Goal: Task Accomplishment & Management: Use online tool/utility

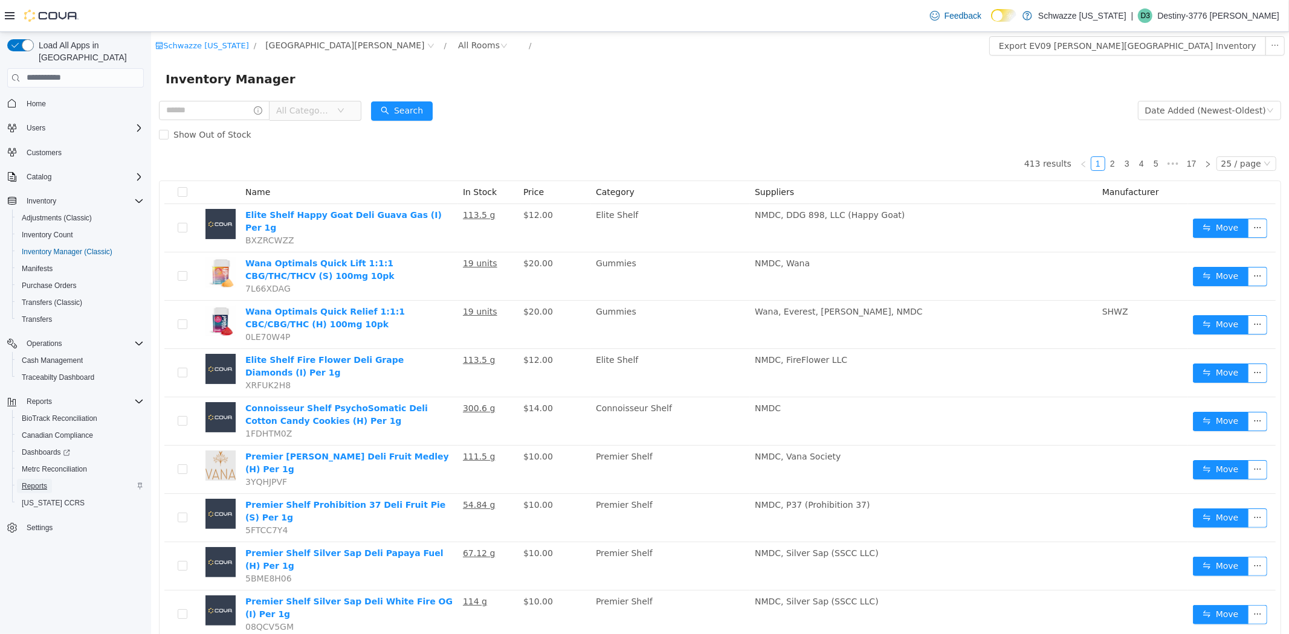
click at [29, 481] on span "Reports" at bounding box center [34, 486] width 25 height 10
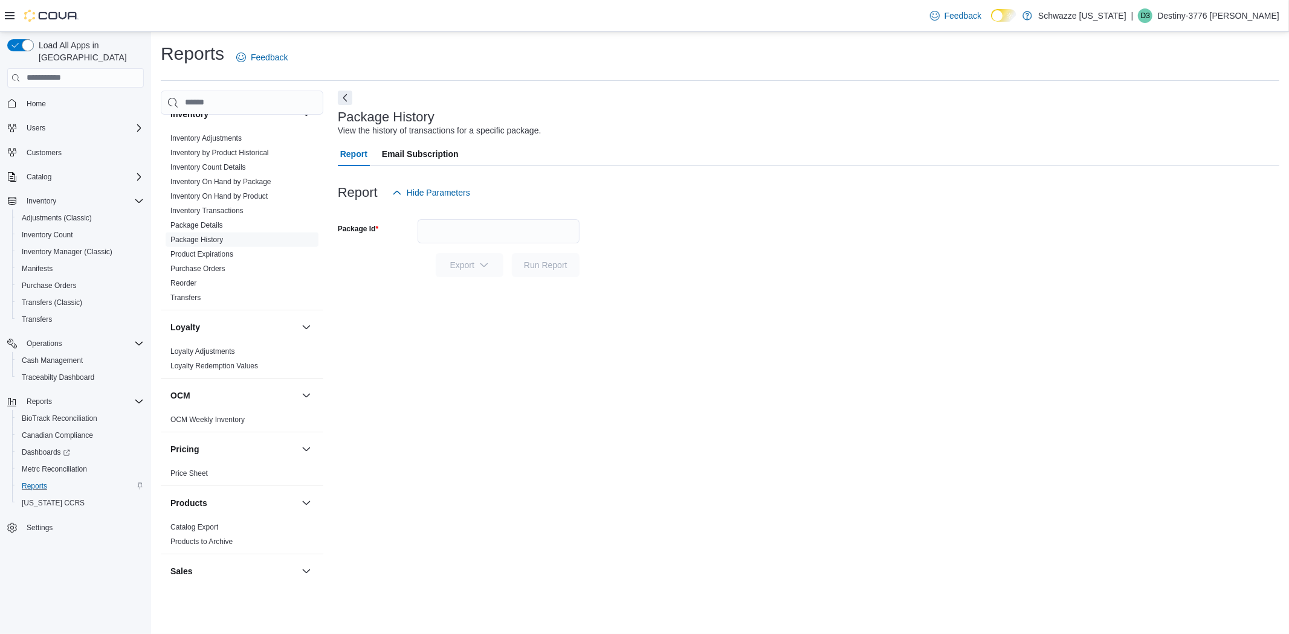
scroll to position [738, 0]
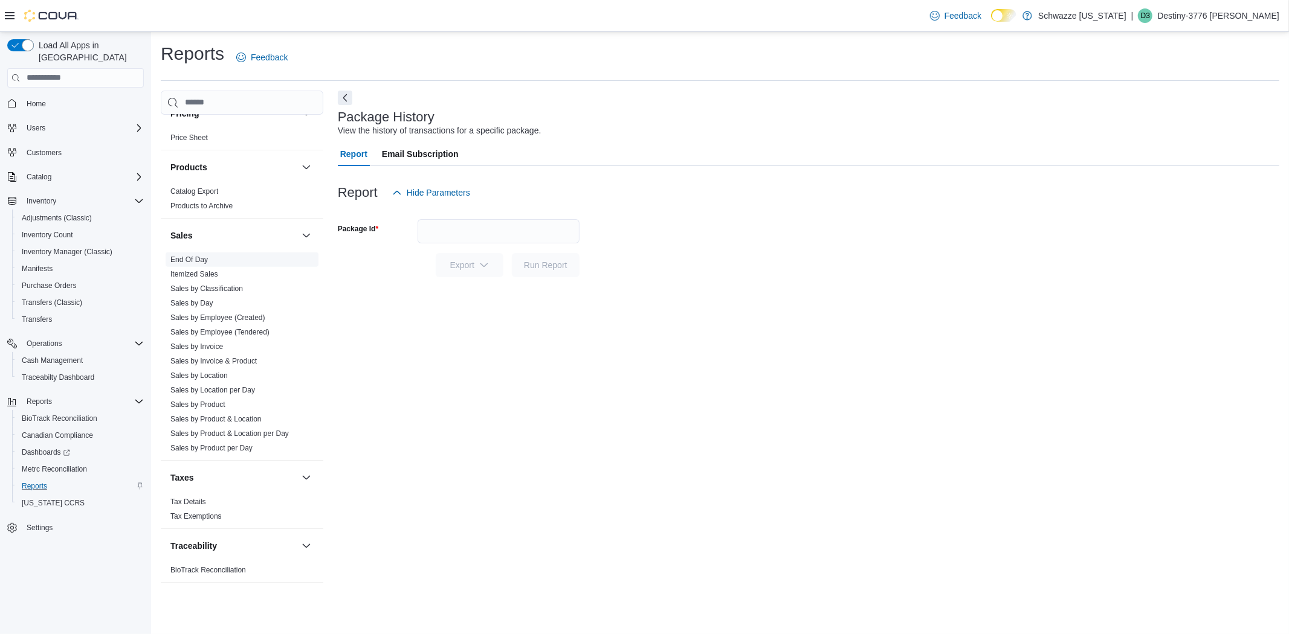
click at [197, 253] on span "End Of Day" at bounding box center [242, 260] width 153 height 14
click at [197, 256] on link "End Of Day" at bounding box center [188, 260] width 37 height 8
click at [553, 265] on div "All Locations" at bounding box center [498, 260] width 162 height 24
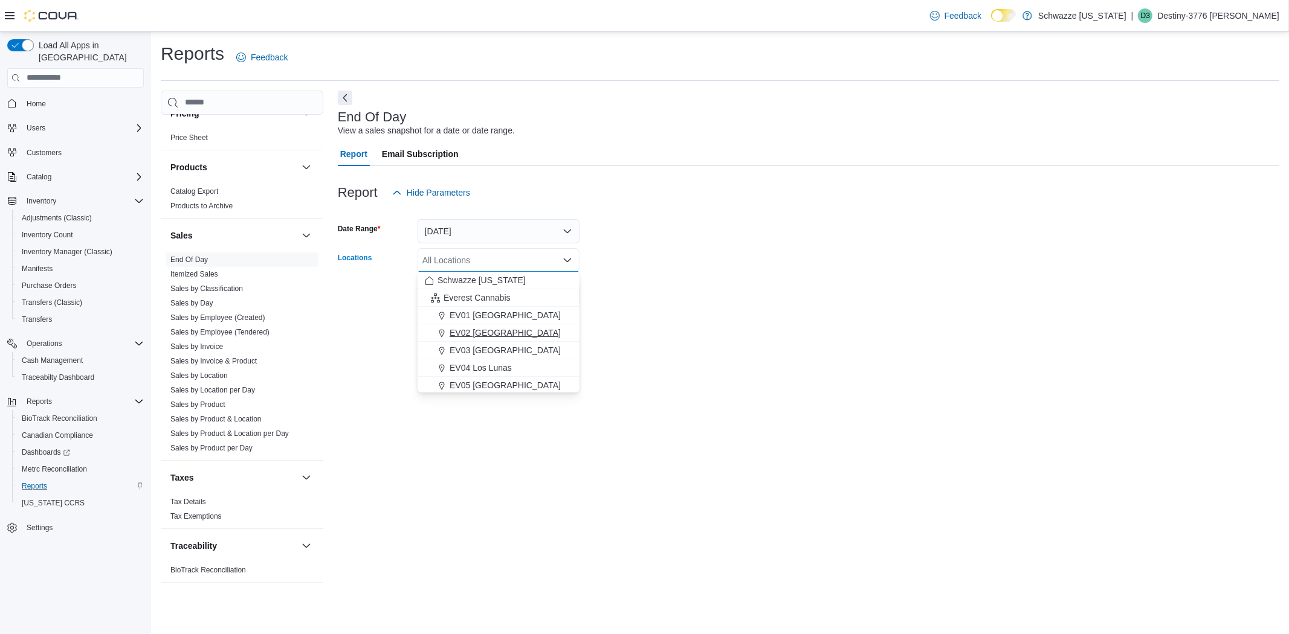
scroll to position [67, 0]
click at [512, 382] on span "[GEOGRAPHIC_DATA][PERSON_NAME]" at bounding box center [528, 388] width 158 height 12
click at [665, 315] on div at bounding box center [808, 313] width 941 height 14
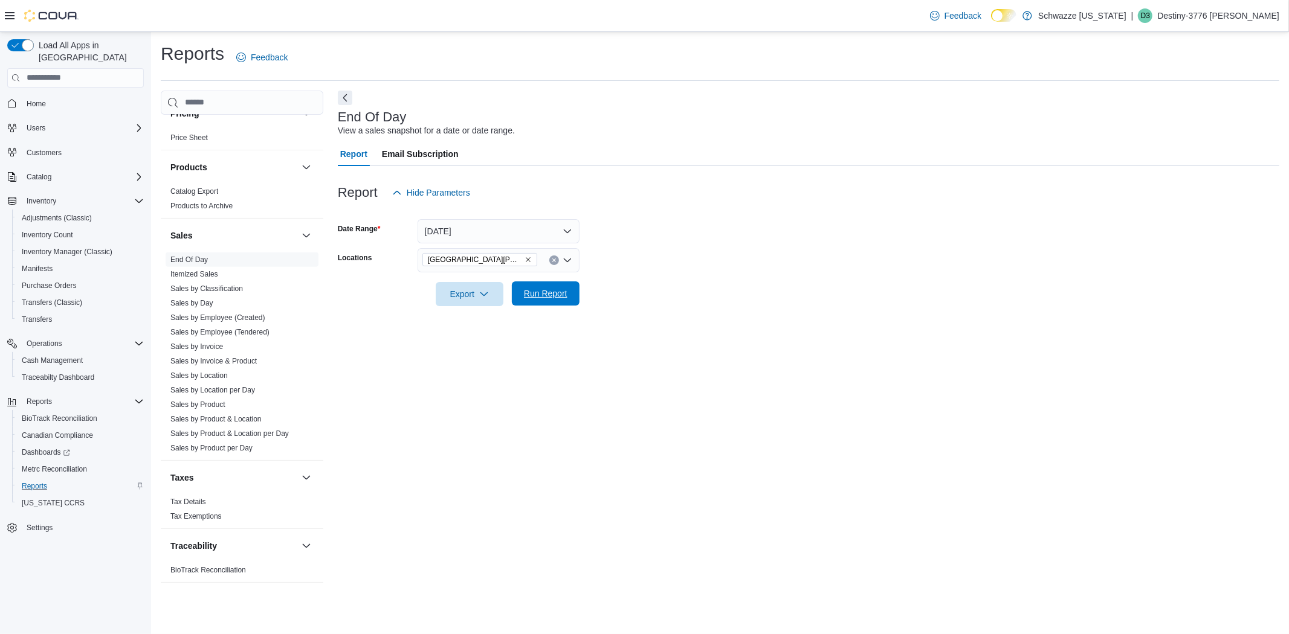
click at [576, 304] on button "Run Report" at bounding box center [546, 294] width 68 height 24
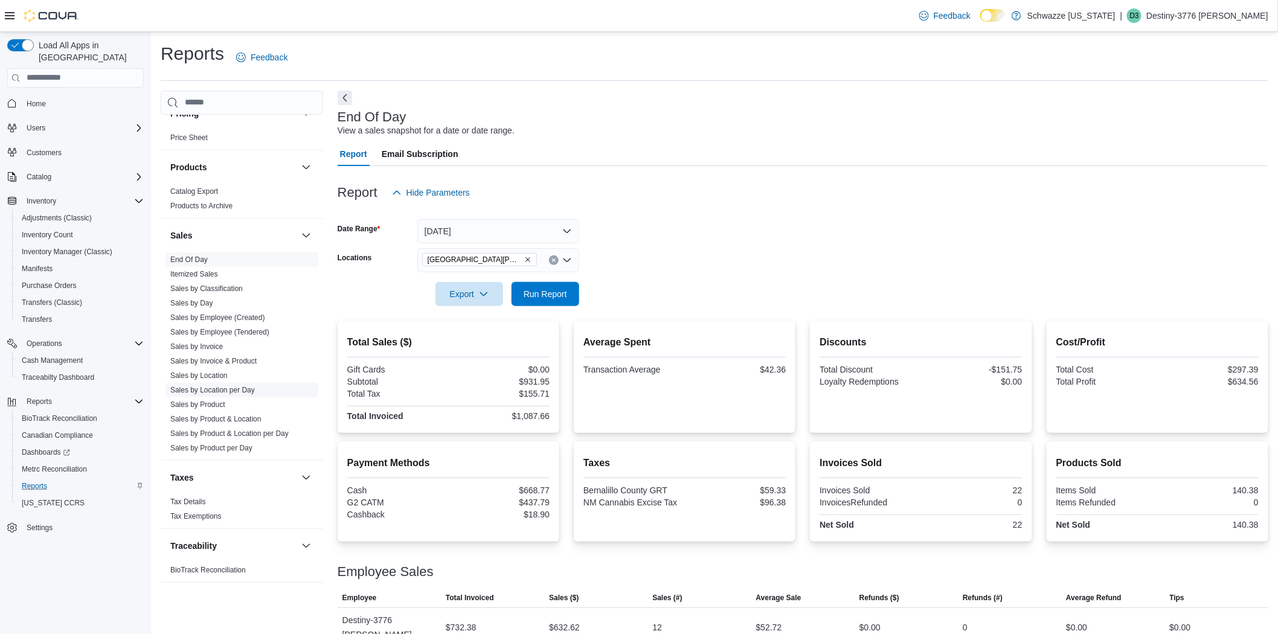
click at [236, 393] on link "Sales by Location per Day" at bounding box center [212, 390] width 85 height 8
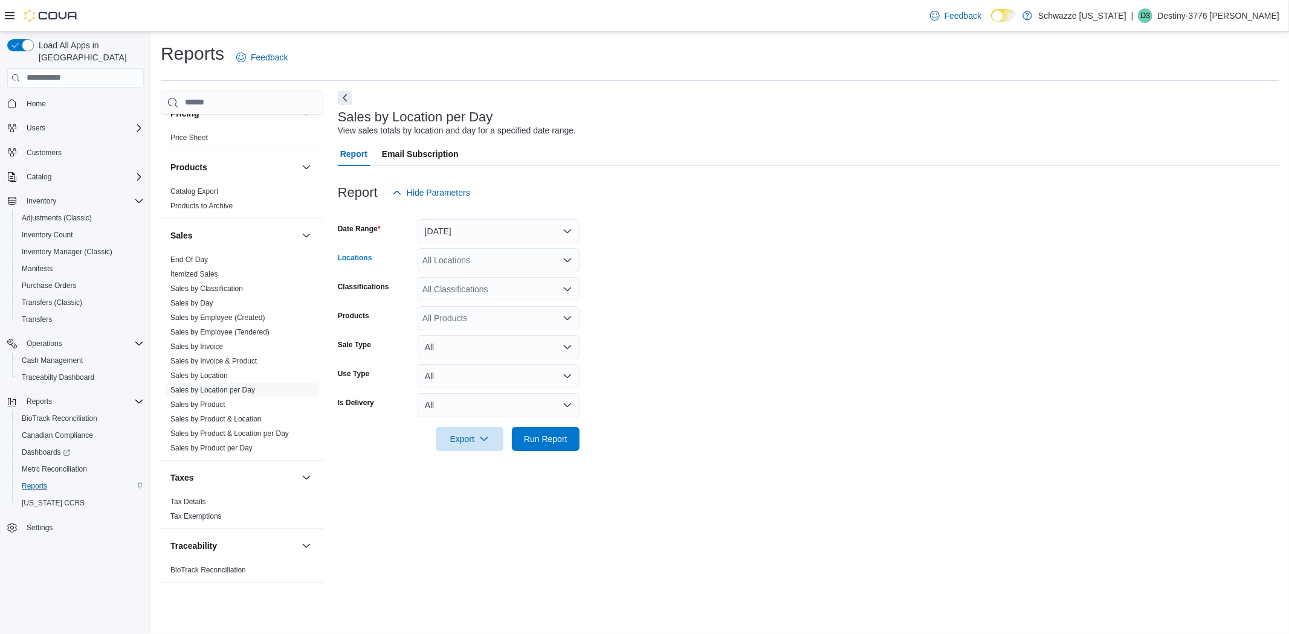
click at [572, 262] on icon "Open list of options" at bounding box center [567, 261] width 10 height 10
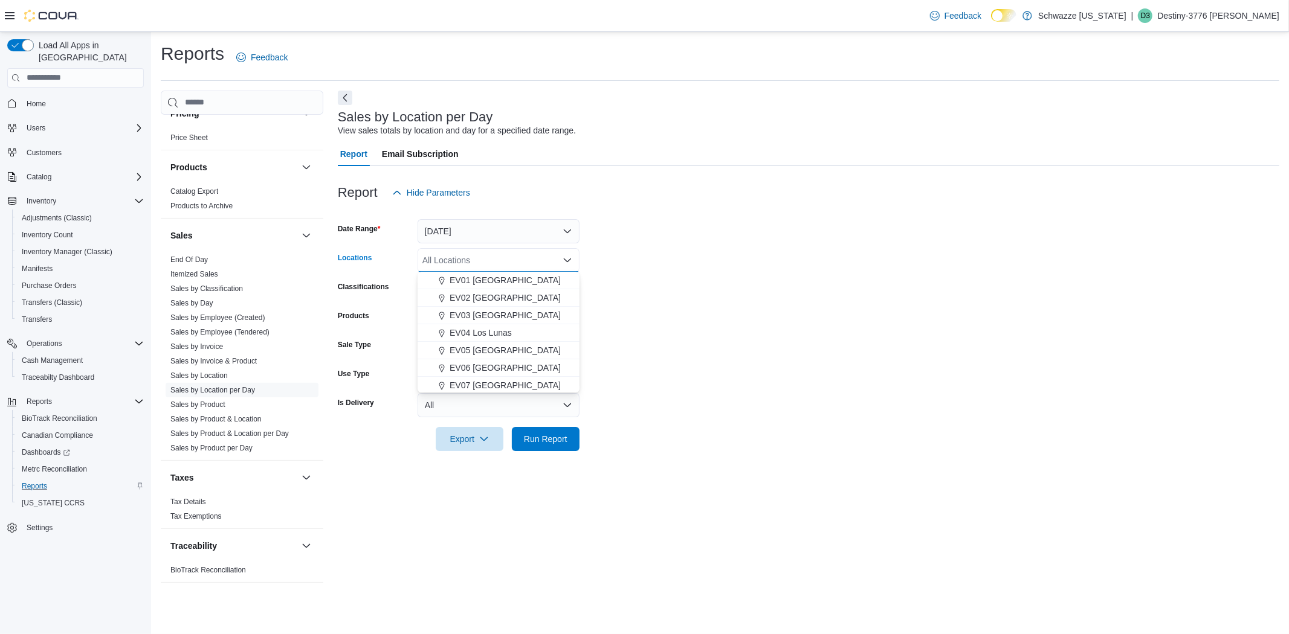
scroll to position [67, 0]
click at [509, 381] on button "[GEOGRAPHIC_DATA][PERSON_NAME]" at bounding box center [498, 389] width 162 height 18
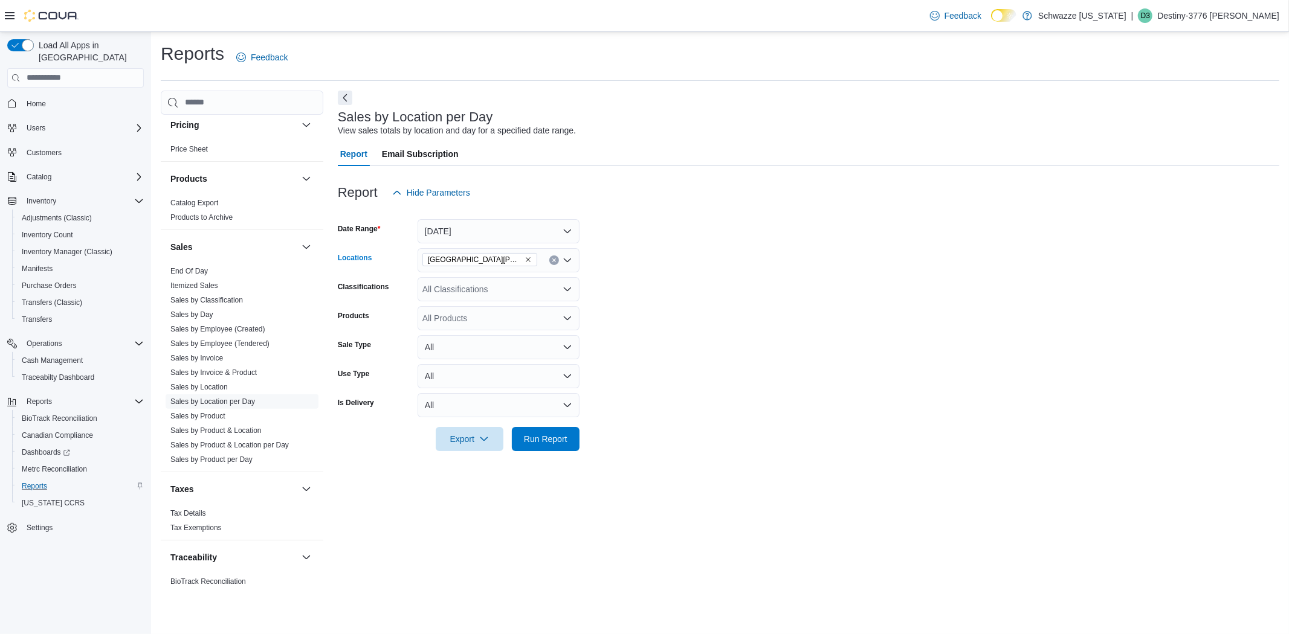
scroll to position [743, 0]
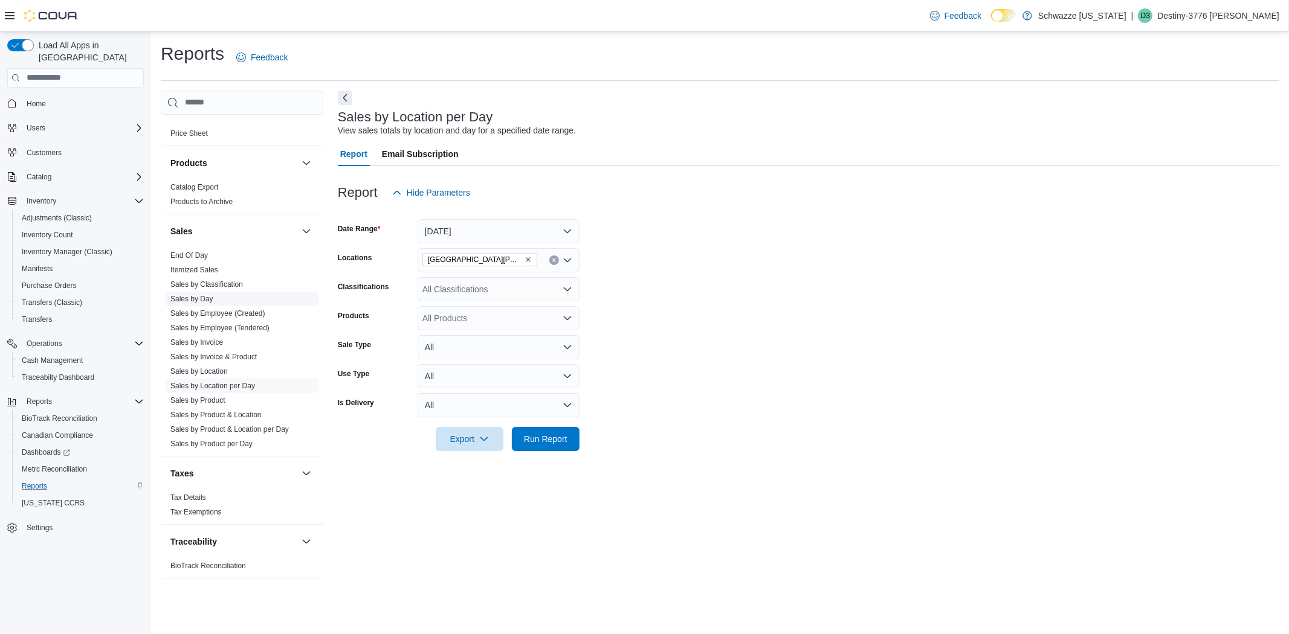
click at [208, 297] on link "Sales by Day" at bounding box center [191, 299] width 43 height 8
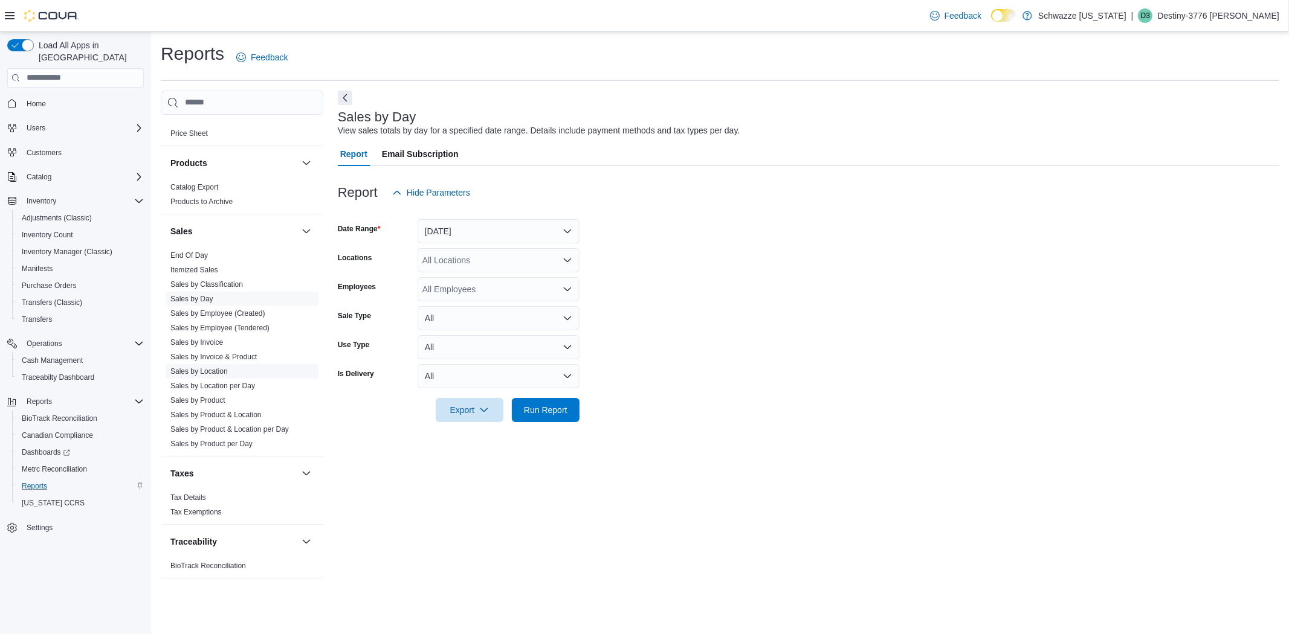
click at [236, 377] on span "Sales by Location" at bounding box center [242, 371] width 153 height 14
click at [219, 373] on link "Sales by Location" at bounding box center [198, 371] width 57 height 8
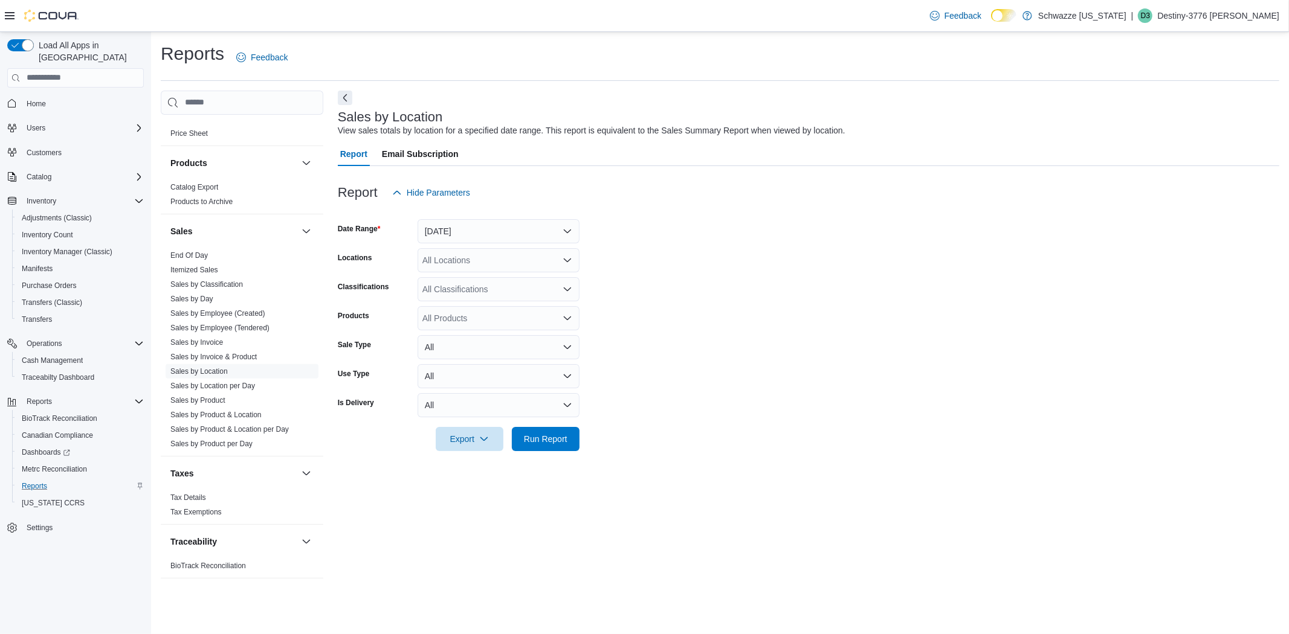
click at [567, 259] on icon "Open list of options" at bounding box center [567, 261] width 10 height 10
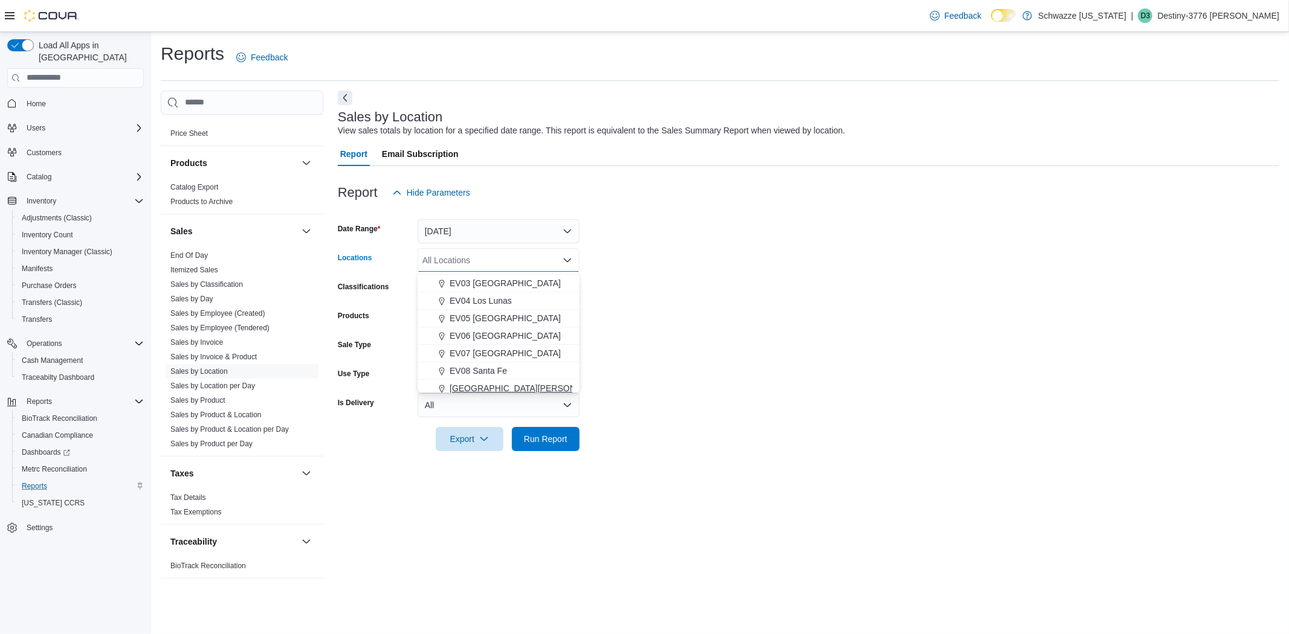
click at [502, 385] on span "[GEOGRAPHIC_DATA][PERSON_NAME]" at bounding box center [528, 388] width 158 height 12
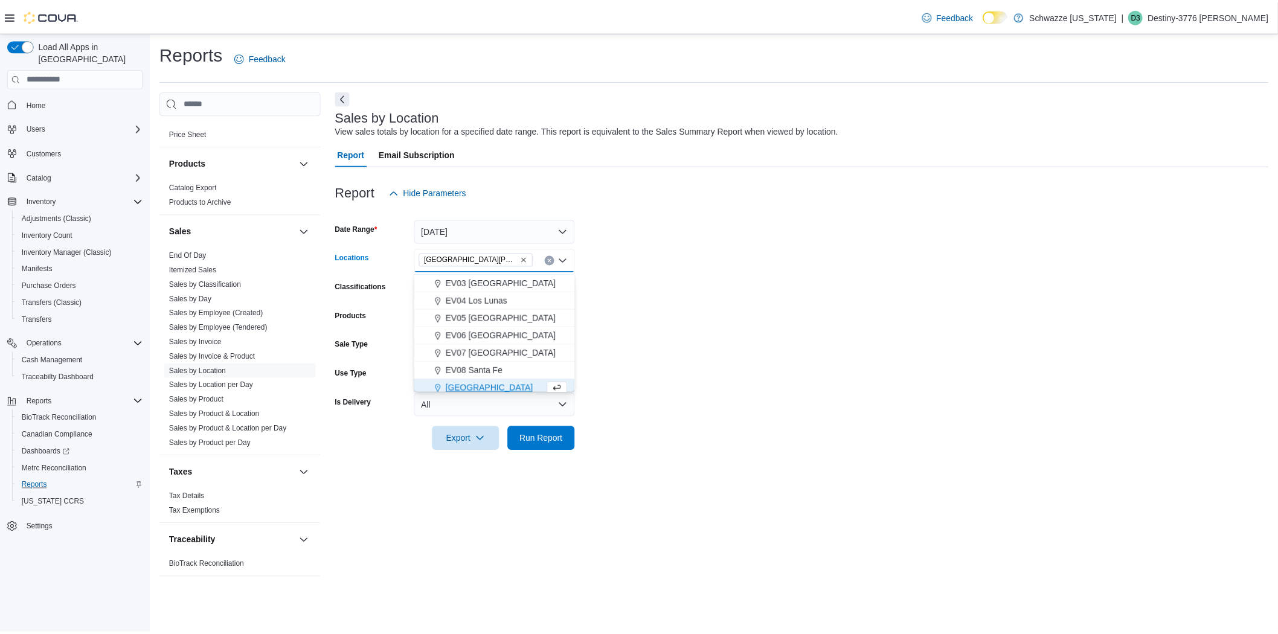
scroll to position [71, 0]
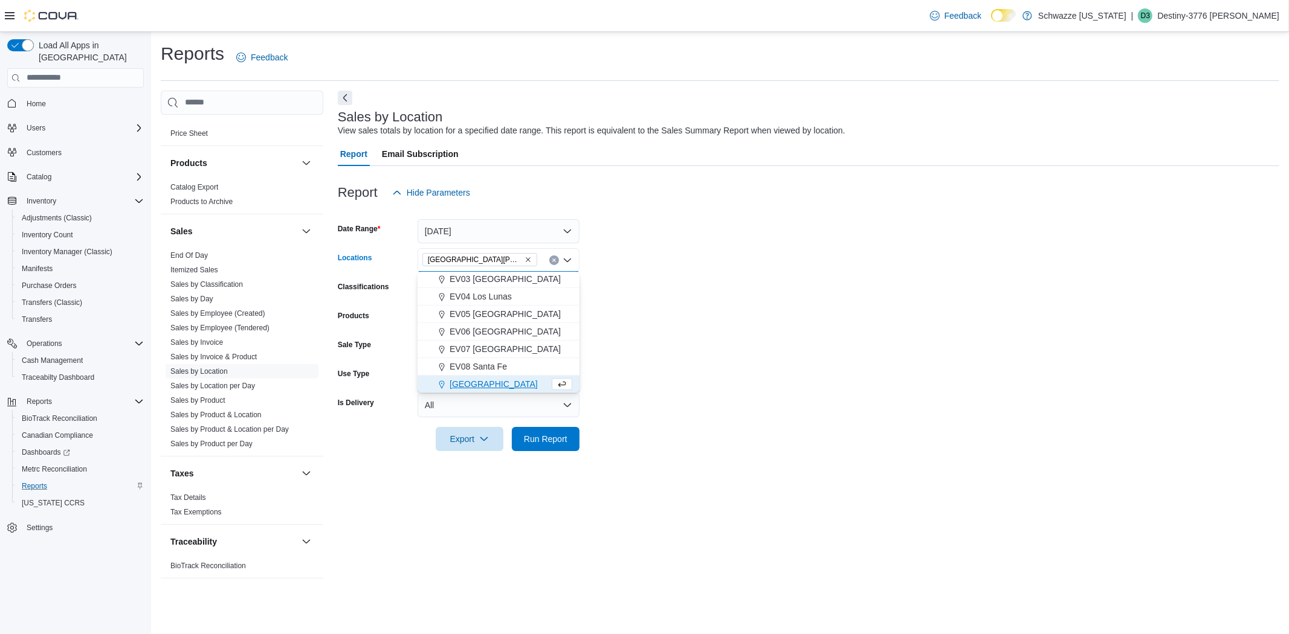
click at [706, 377] on form "Date Range [DATE] Locations [GEOGRAPHIC_DATA][PERSON_NAME] Combo box. Selected.…" at bounding box center [808, 328] width 941 height 246
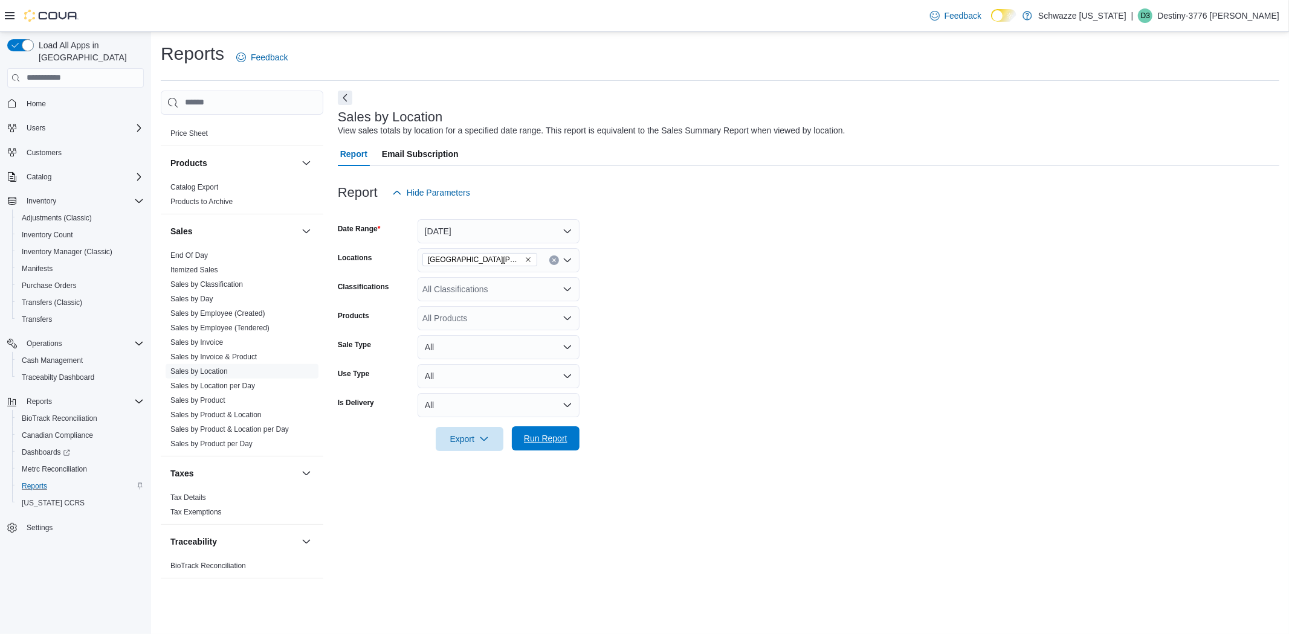
click at [572, 449] on button "Run Report" at bounding box center [546, 439] width 68 height 24
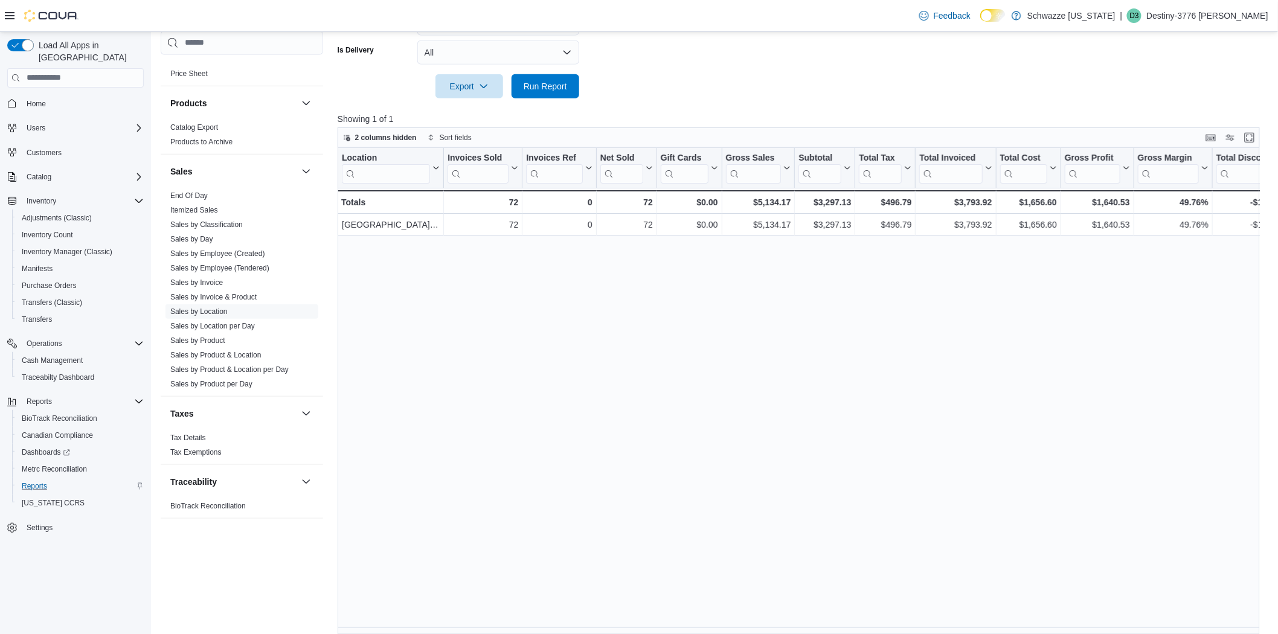
scroll to position [362, 0]
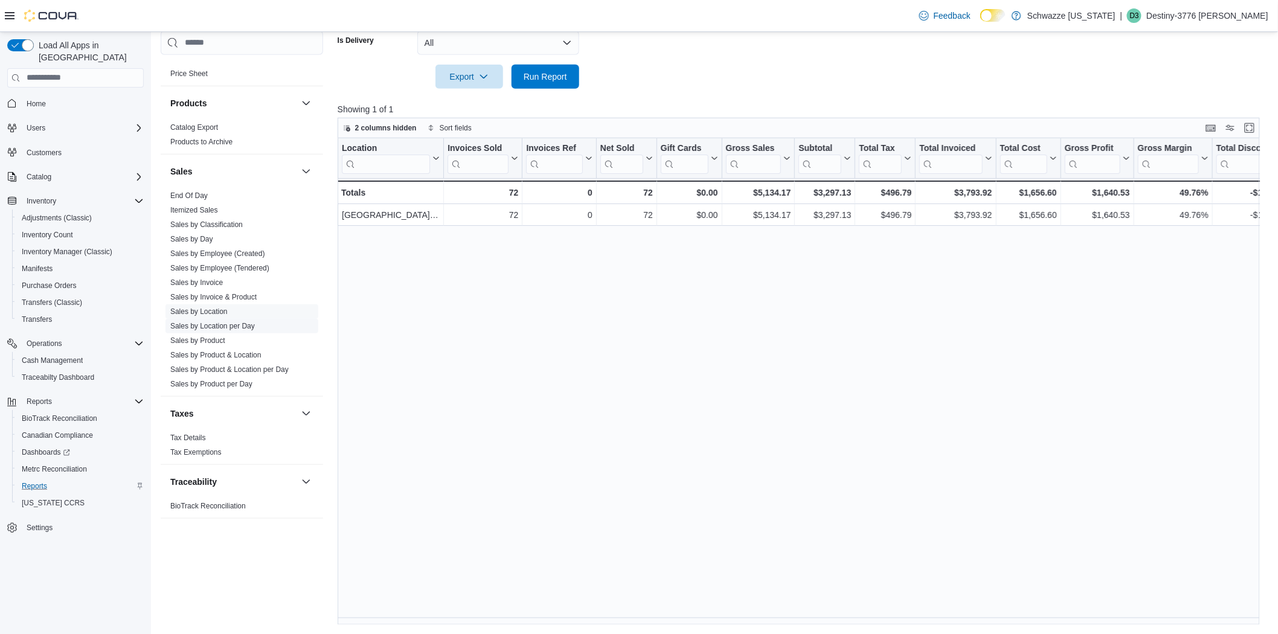
click at [243, 329] on span "Sales by Location per Day" at bounding box center [212, 326] width 85 height 10
click at [242, 323] on link "Sales by Location per Day" at bounding box center [212, 325] width 85 height 8
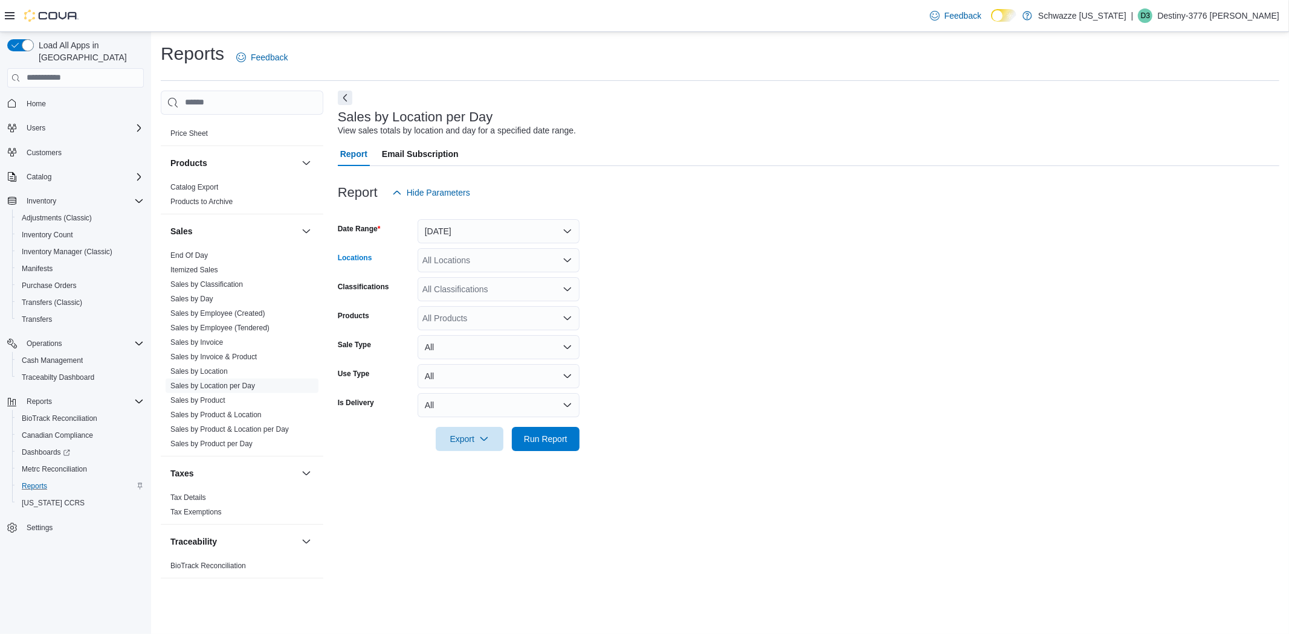
click at [564, 259] on icon "Open list of options" at bounding box center [567, 260] width 7 height 4
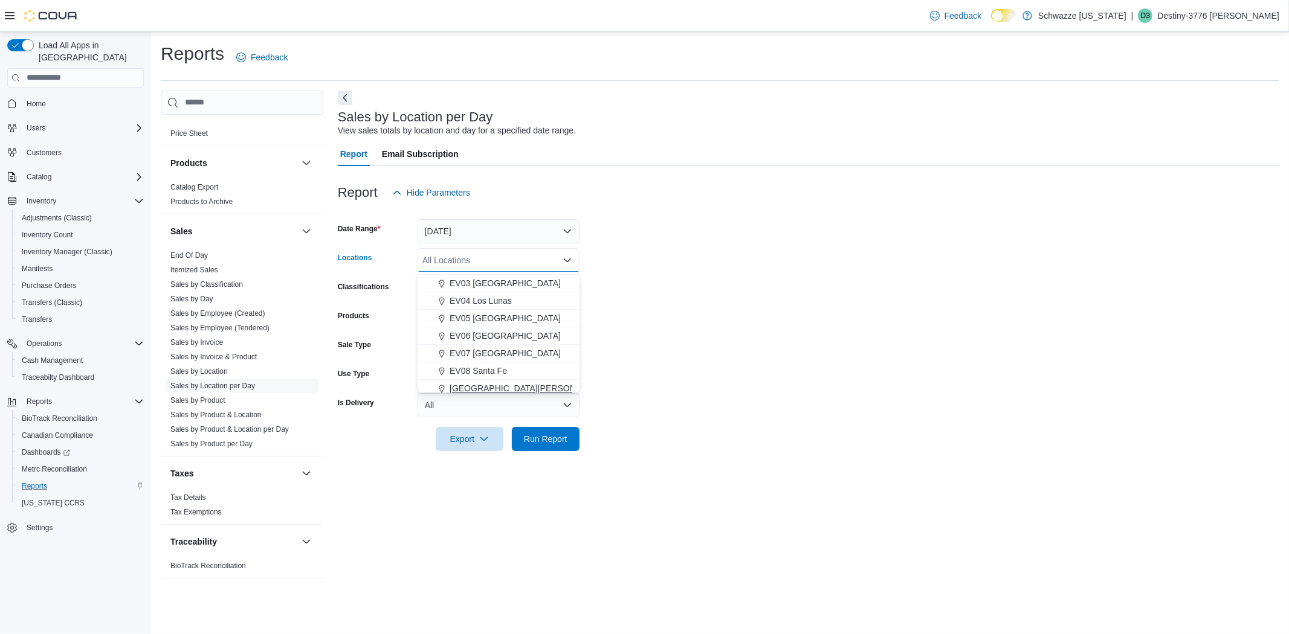
click at [506, 385] on span "[GEOGRAPHIC_DATA][PERSON_NAME]" at bounding box center [528, 388] width 158 height 12
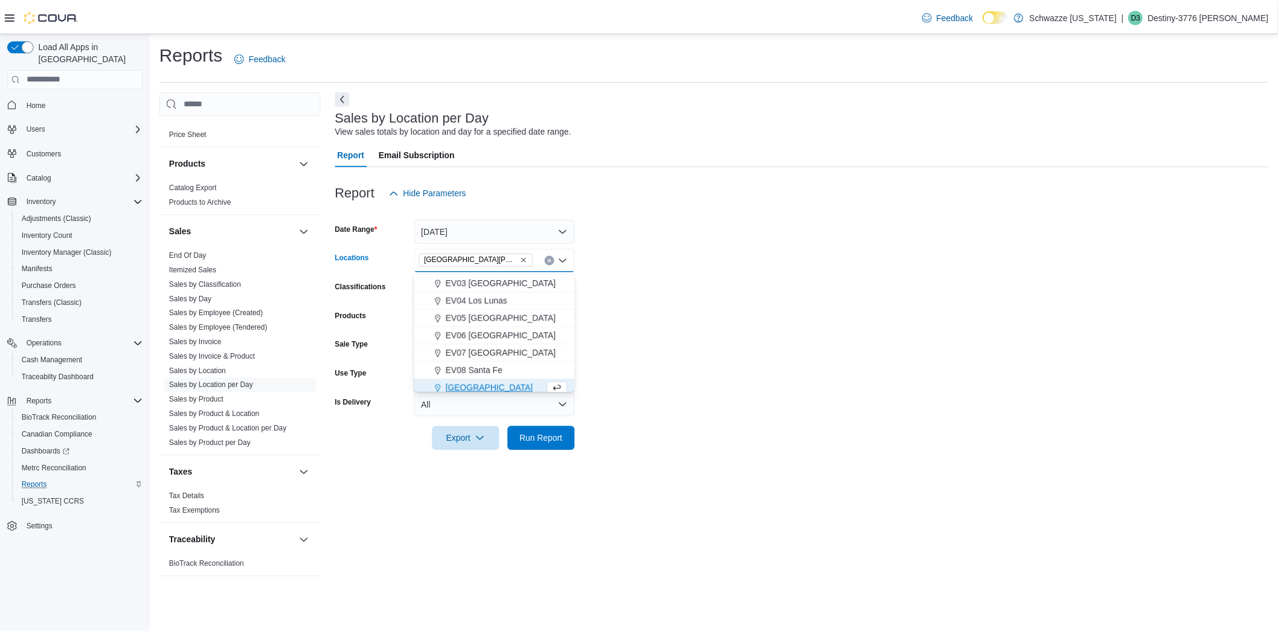
scroll to position [71, 0]
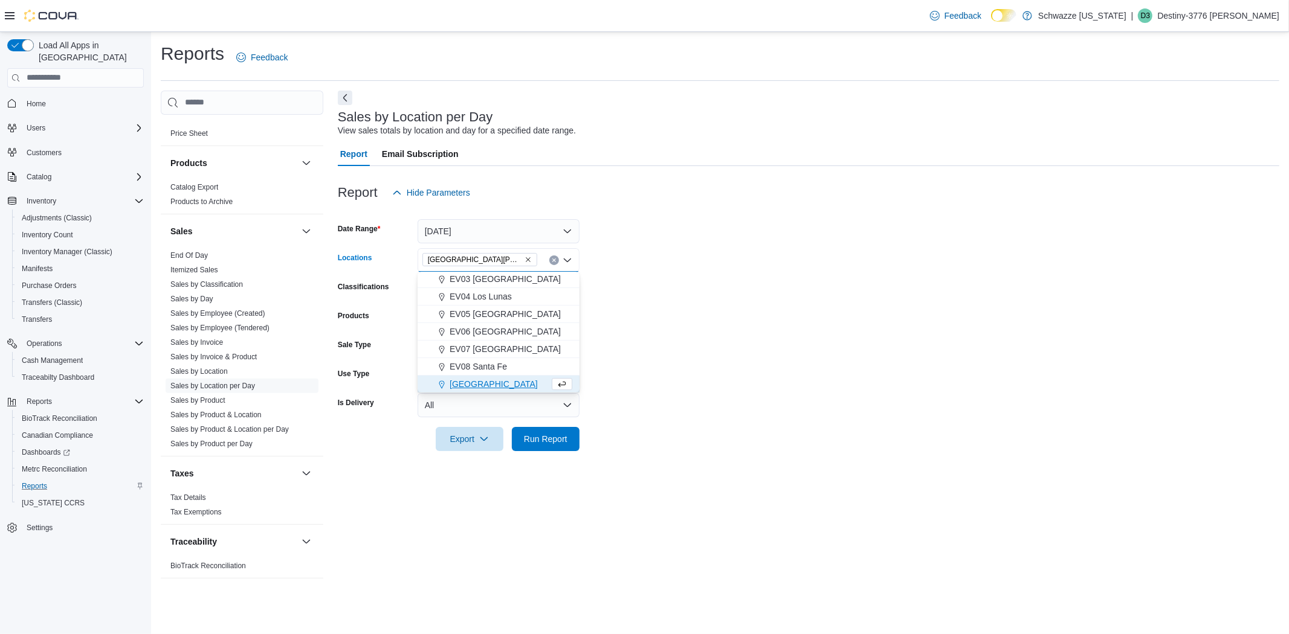
click at [826, 370] on form "Date Range [DATE] Locations [GEOGRAPHIC_DATA][PERSON_NAME] Combo box. Selected.…" at bounding box center [808, 328] width 941 height 246
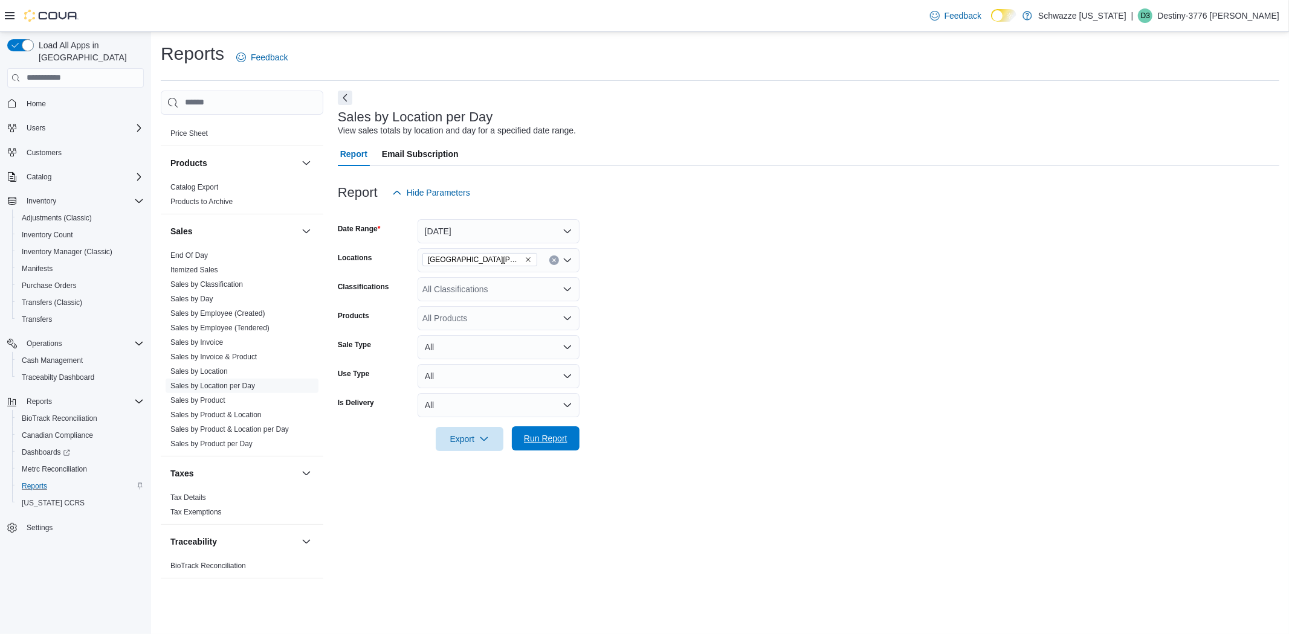
click at [541, 437] on span "Run Report" at bounding box center [545, 439] width 43 height 12
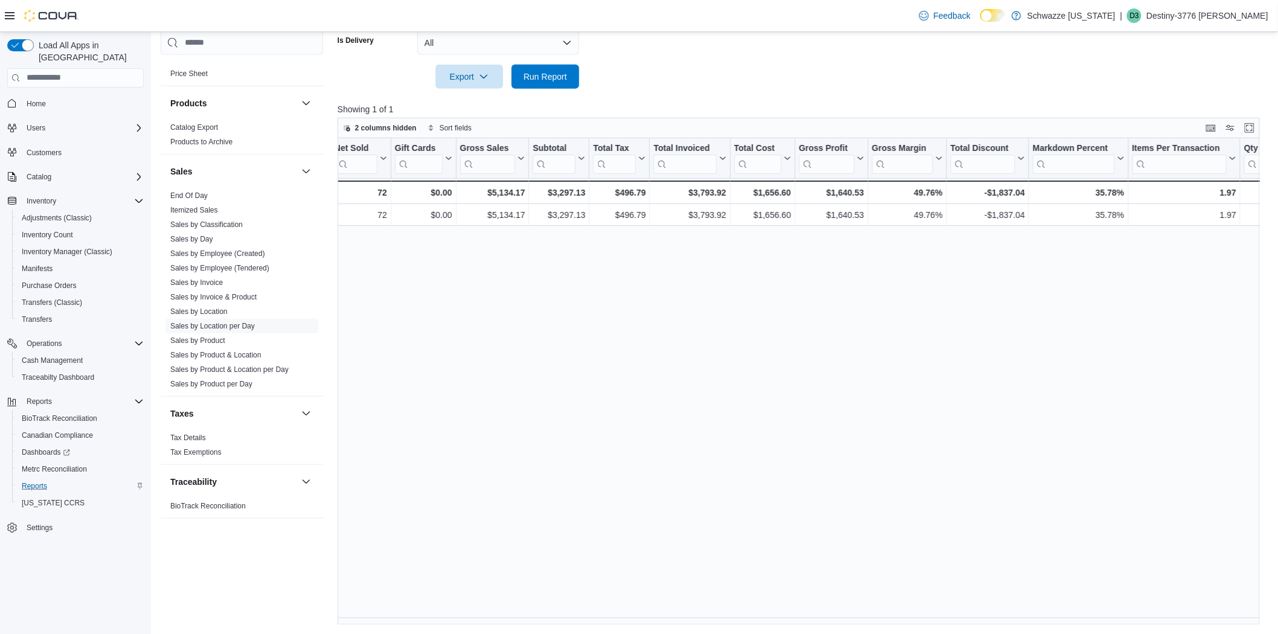
scroll to position [0, 364]
